Goal: Task Accomplishment & Management: Use online tool/utility

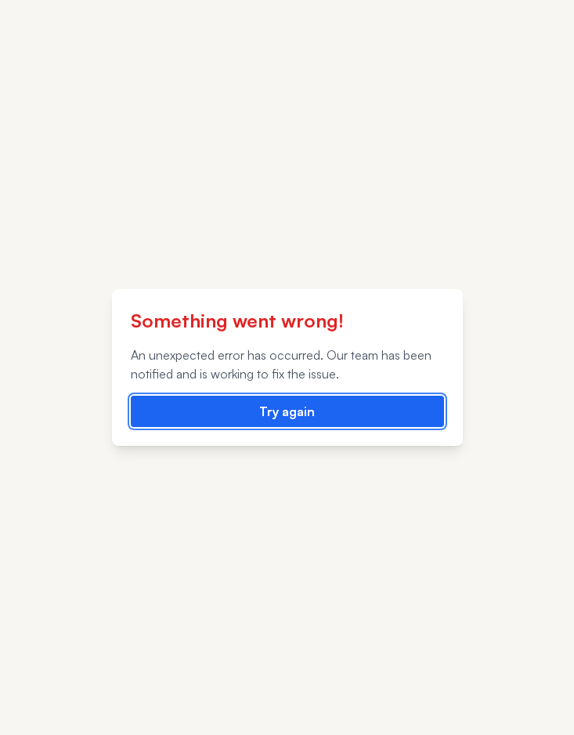
click at [391, 406] on button "Try again" at bounding box center [287, 410] width 313 height 31
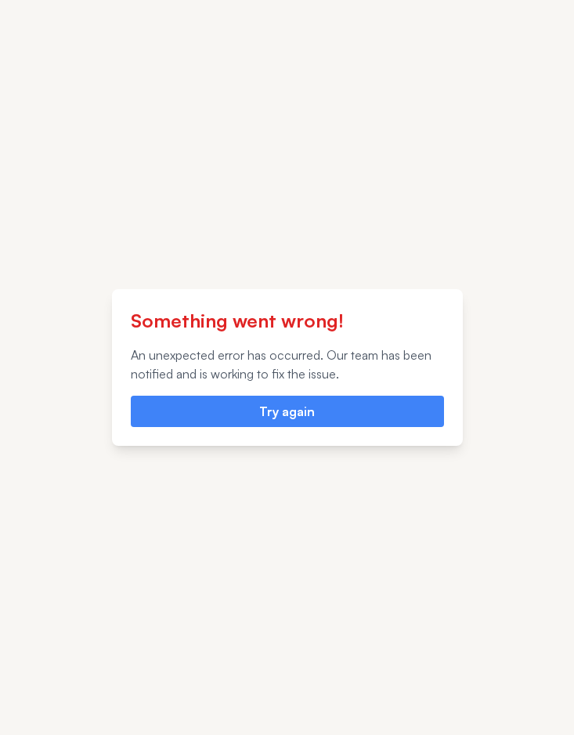
click at [517, 248] on div "Something went wrong! An unexpected error has occurred. Our team has been notif…" at bounding box center [287, 367] width 574 height 735
click at [328, 360] on p "An unexpected error has occurred. Our team has been notified and is working to …" at bounding box center [287, 364] width 313 height 38
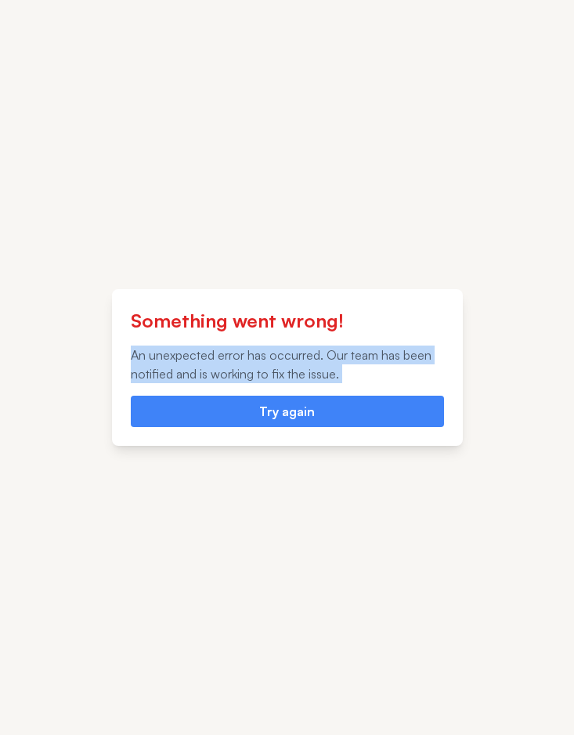
click at [328, 360] on p "An unexpected error has occurred. Our team has been notified and is working to …" at bounding box center [287, 364] width 313 height 38
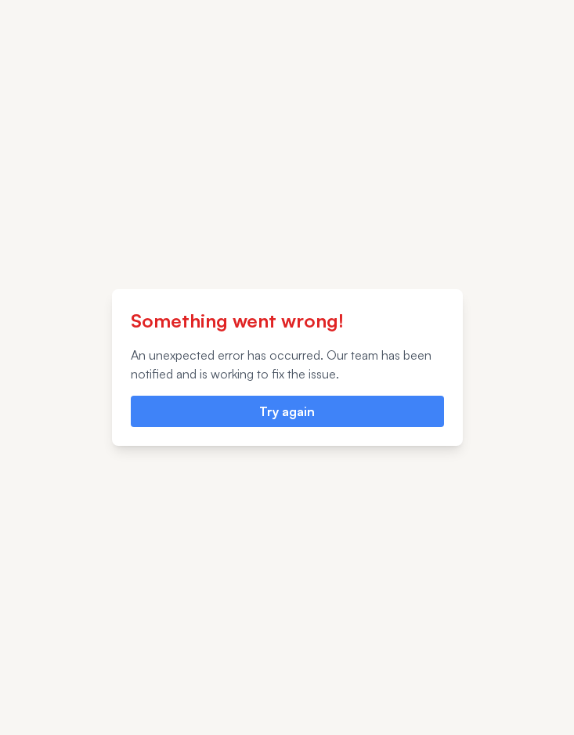
click at [230, 353] on p "An unexpected error has occurred. Our team has been notified and is working to …" at bounding box center [287, 364] width 313 height 38
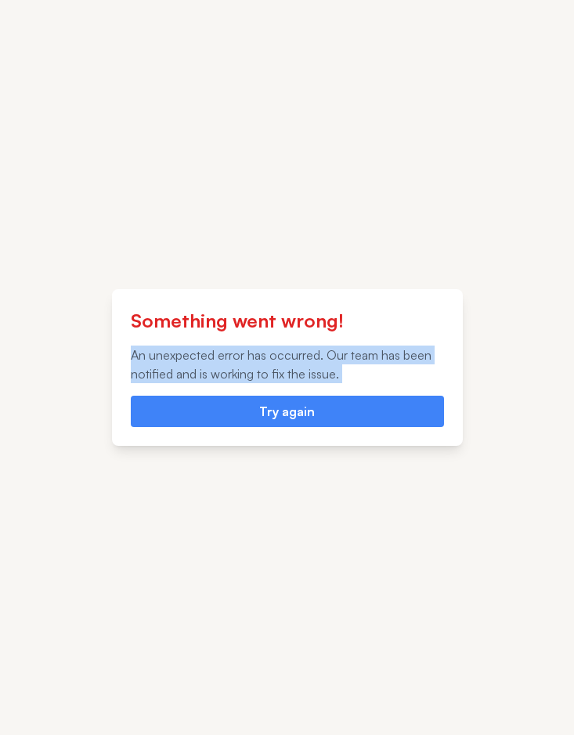
click at [230, 353] on p "An unexpected error has occurred. Our team has been notified and is working to …" at bounding box center [287, 364] width 313 height 38
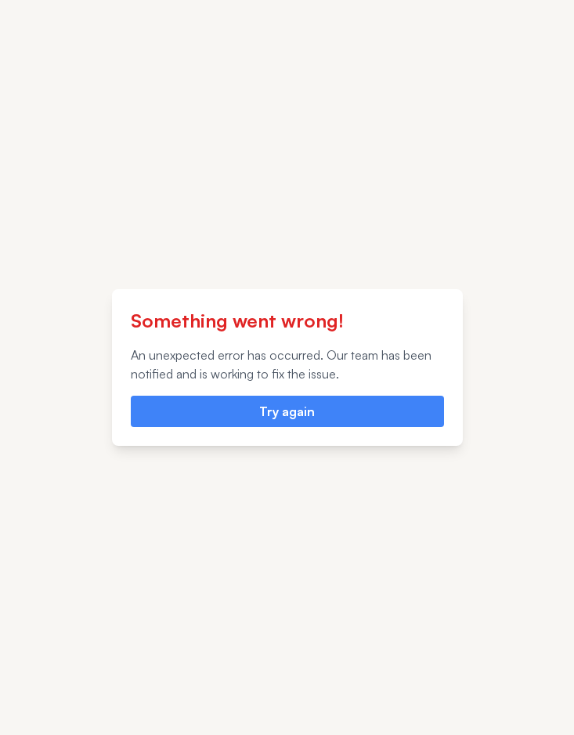
click at [266, 356] on p "An unexpected error has occurred. Our team has been notified and is working to …" at bounding box center [287, 364] width 313 height 38
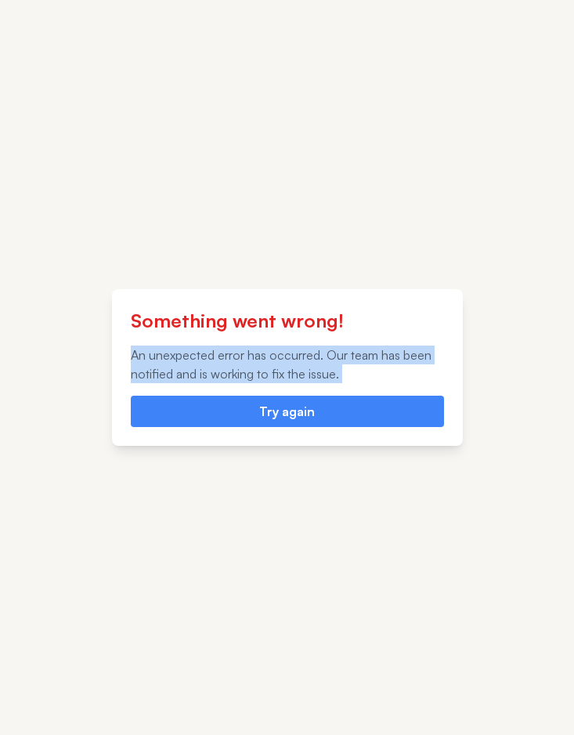
click at [266, 356] on p "An unexpected error has occurred. Our team has been notified and is working to …" at bounding box center [287, 364] width 313 height 38
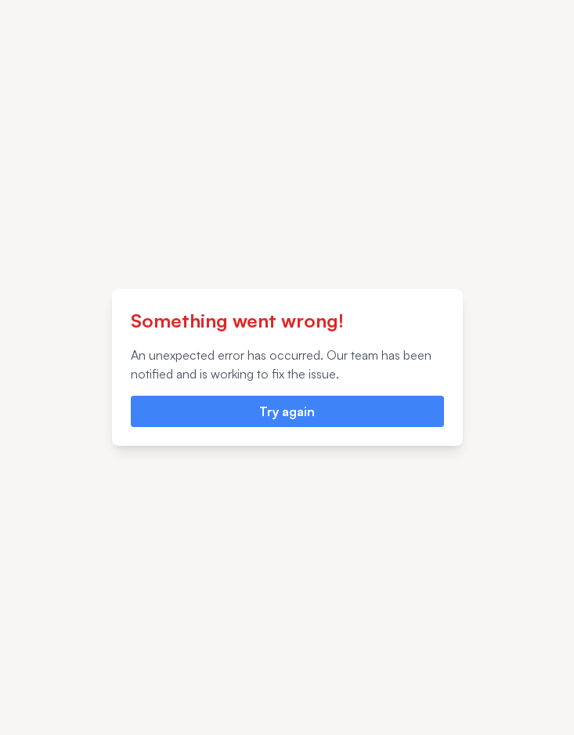
click at [301, 325] on h2 "Something went wrong!" at bounding box center [287, 320] width 313 height 25
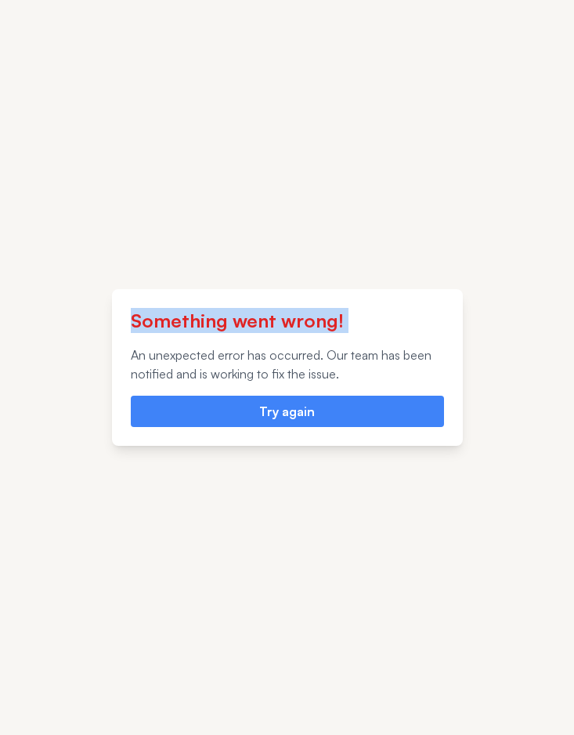
click at [301, 325] on h2 "Something went wrong!" at bounding box center [287, 320] width 313 height 25
drag, startPoint x: 132, startPoint y: 323, endPoint x: 340, endPoint y: 319, distance: 208.3
click at [340, 319] on h2 "Something went wrong!" at bounding box center [287, 320] width 313 height 25
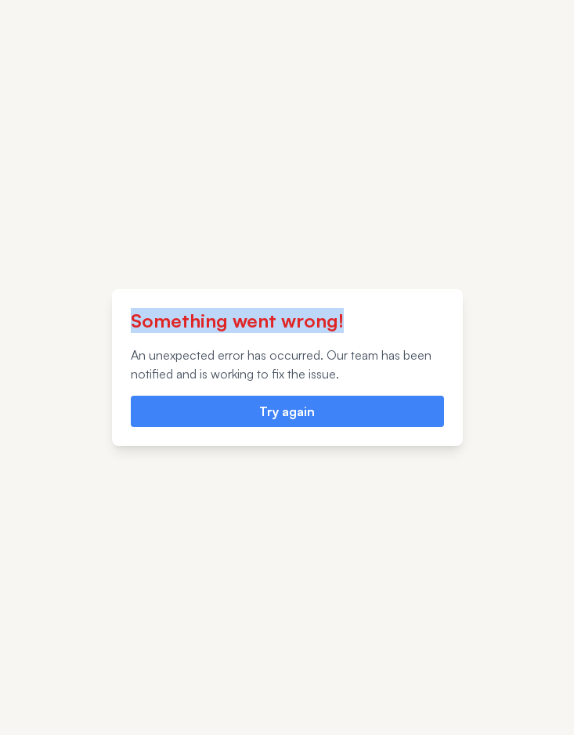
click at [340, 319] on h2 "Something went wrong!" at bounding box center [287, 320] width 313 height 25
drag, startPoint x: 342, startPoint y: 319, endPoint x: 134, endPoint y: 323, distance: 208.3
click at [134, 323] on h2 "Something went wrong!" at bounding box center [287, 320] width 313 height 25
